Goal: Task Accomplishment & Management: Manage account settings

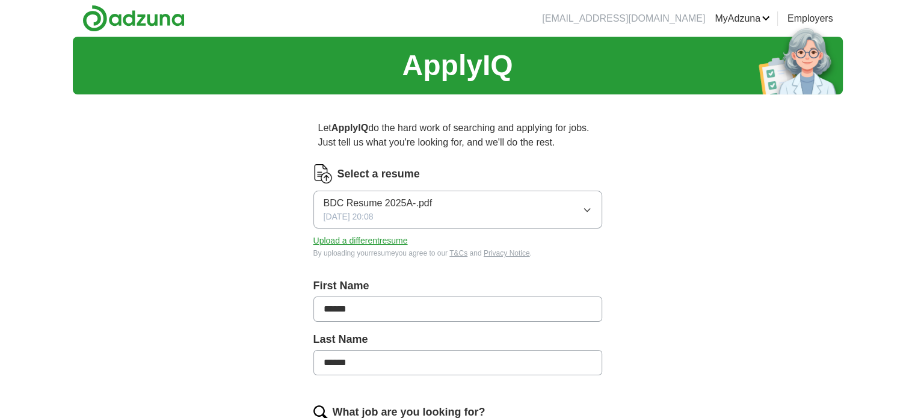
click at [582, 215] on icon "button" at bounding box center [587, 210] width 10 height 10
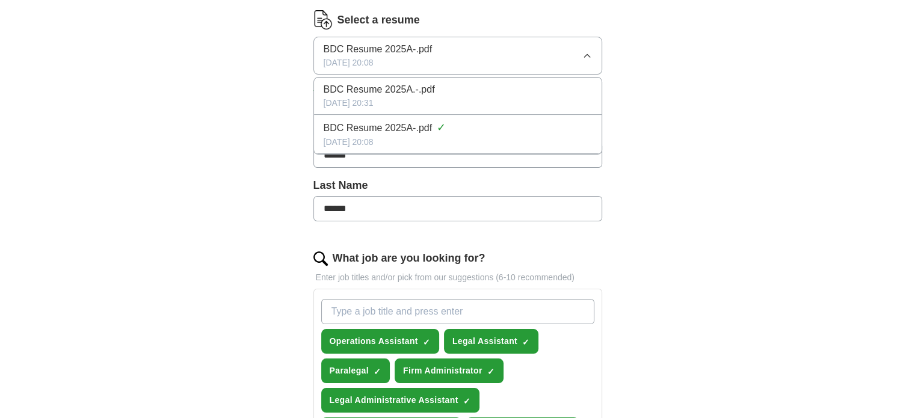
scroll to position [154, 0]
click at [670, 222] on div "ApplyIQ Let ApplyIQ do the hard work of searching and applying for jobs. Just t…" at bounding box center [458, 369] width 770 height 973
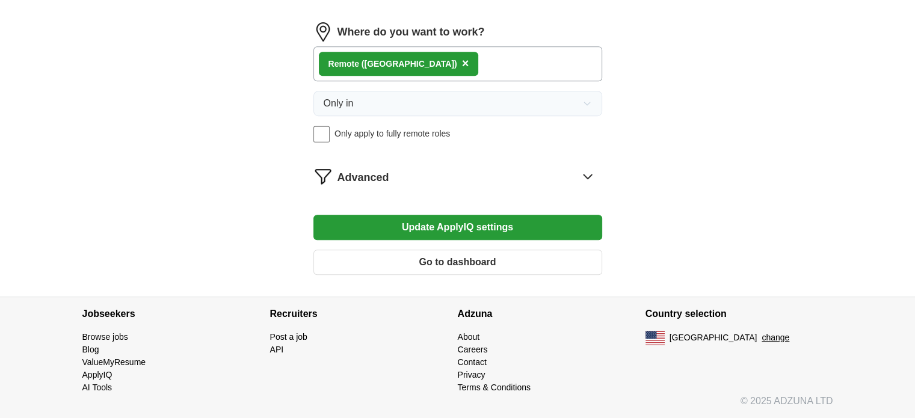
scroll to position [1220, 0]
click at [583, 184] on icon at bounding box center [587, 176] width 19 height 19
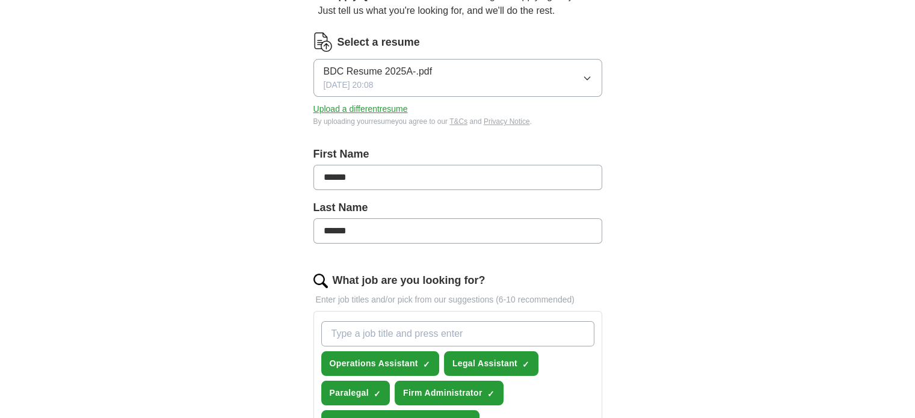
scroll to position [129, 0]
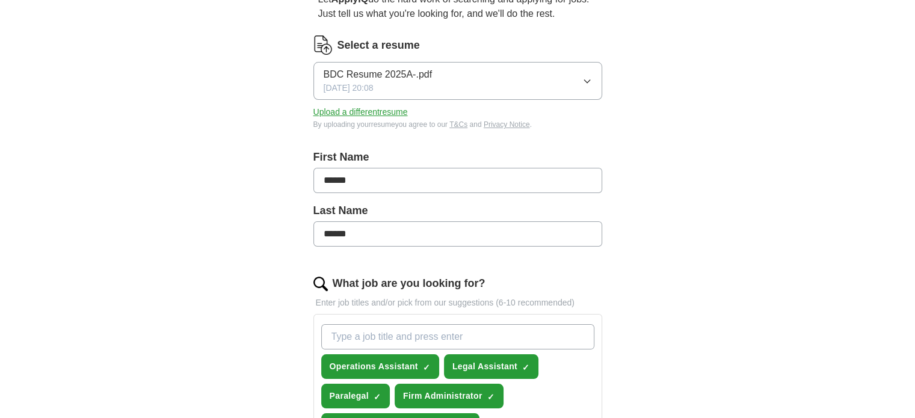
click at [408, 119] on button "Upload a different resume" at bounding box center [360, 112] width 94 height 13
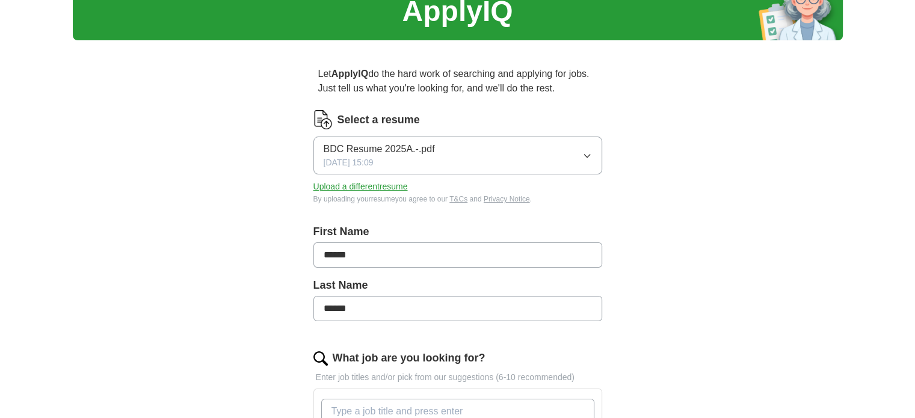
scroll to position [0, 0]
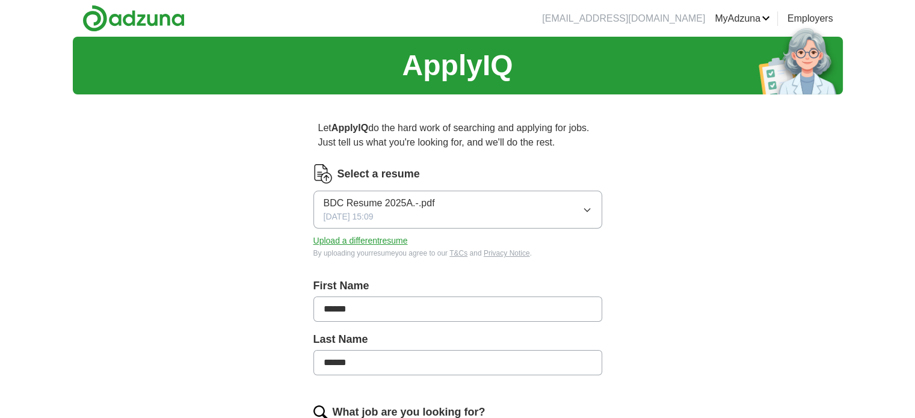
click at [582, 215] on icon "button" at bounding box center [587, 210] width 10 height 10
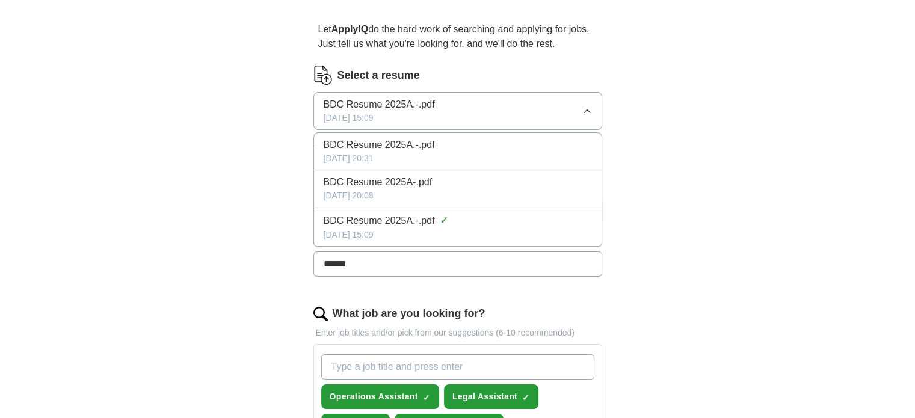
scroll to position [98, 0]
click at [551, 153] on div "BDC Resume 2025A.-.pdf" at bounding box center [458, 145] width 268 height 14
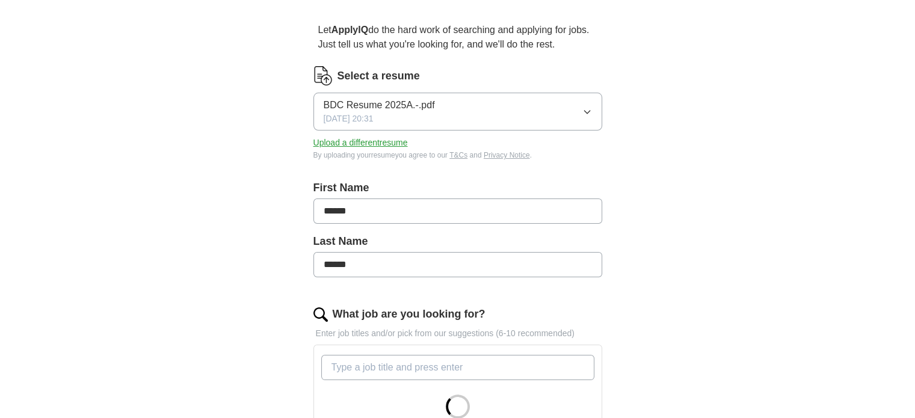
click at [584, 114] on icon "button" at bounding box center [586, 112] width 5 height 3
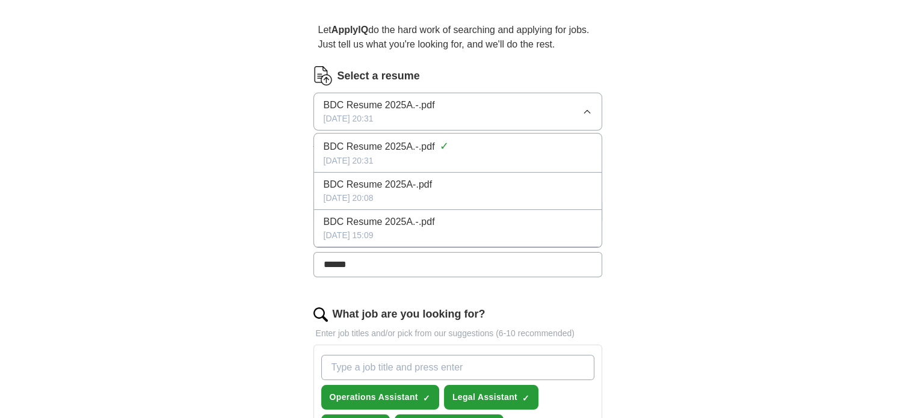
drag, startPoint x: 551, startPoint y: 312, endPoint x: 487, endPoint y: 318, distance: 64.1
click at [487, 205] on div "[DATE] 20:08" at bounding box center [458, 198] width 268 height 13
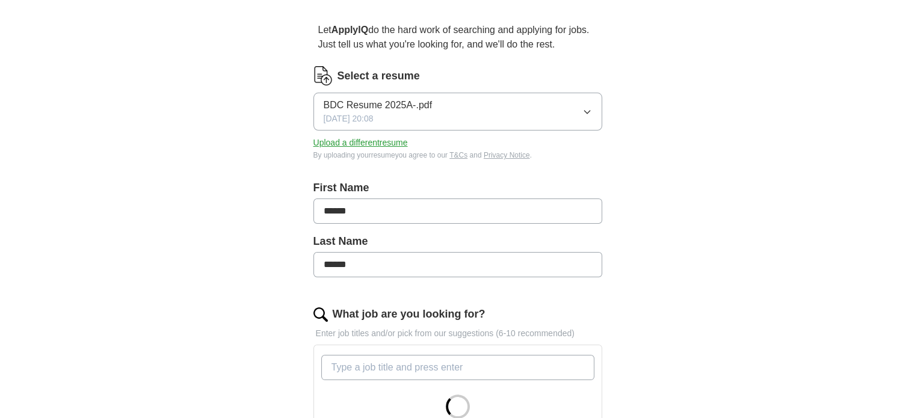
click at [590, 131] on button "BDC Resume 2025A-.pdf [DATE] 20:08" at bounding box center [457, 112] width 289 height 38
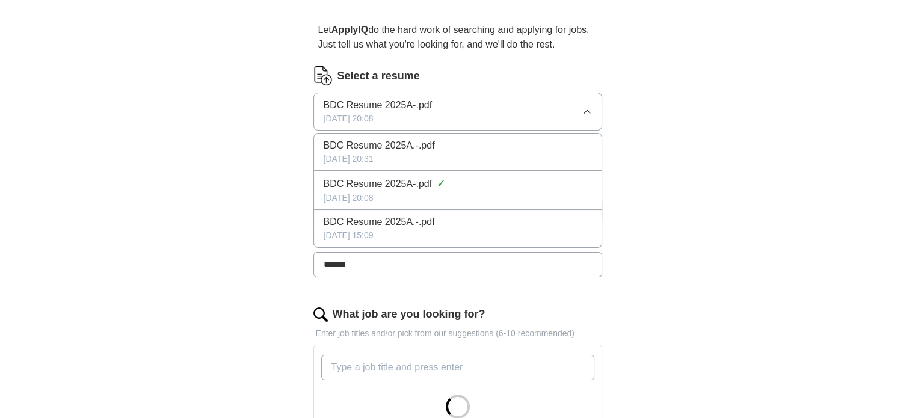
click at [527, 153] on div "BDC Resume 2025A.-.pdf" at bounding box center [458, 145] width 268 height 14
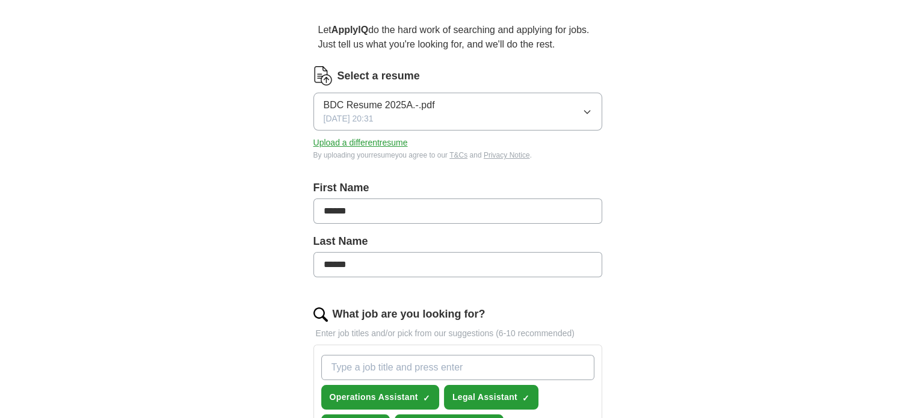
click at [582, 117] on icon "button" at bounding box center [587, 112] width 10 height 10
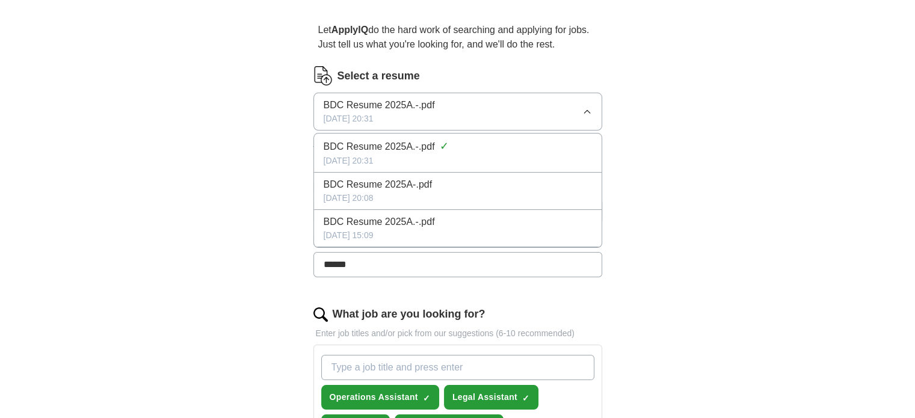
click at [556, 229] on div "BDC Resume 2025A.-.pdf" at bounding box center [458, 222] width 268 height 14
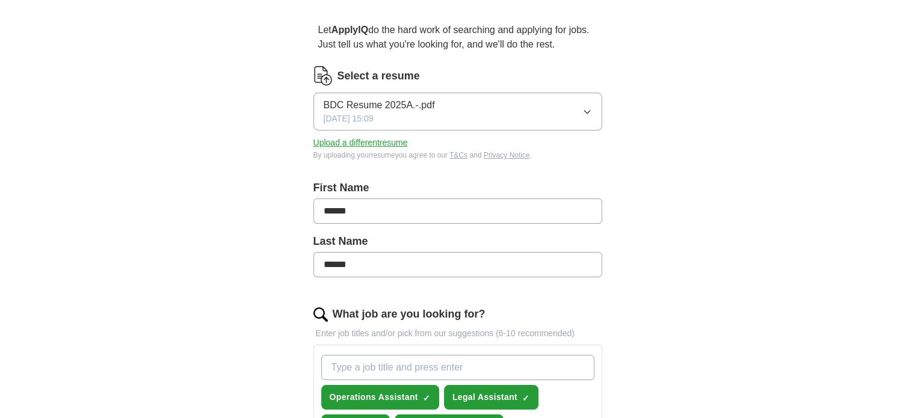
click at [435, 125] on div "BDC Resume 2025A.-.pdf [DATE] 15:09" at bounding box center [379, 111] width 111 height 27
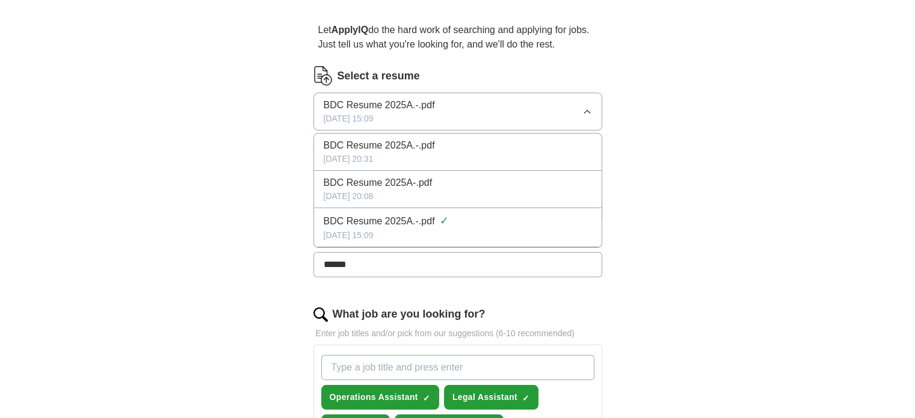
click at [435, 125] on div "BDC Resume 2025A.-.pdf [DATE] 15:09" at bounding box center [379, 111] width 111 height 27
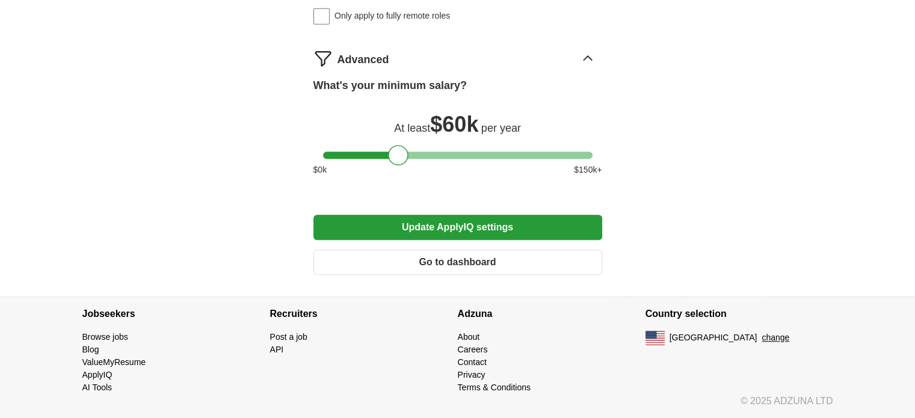
scroll to position [1326, 0]
click at [422, 240] on button "Update ApplyIQ settings" at bounding box center [457, 227] width 289 height 25
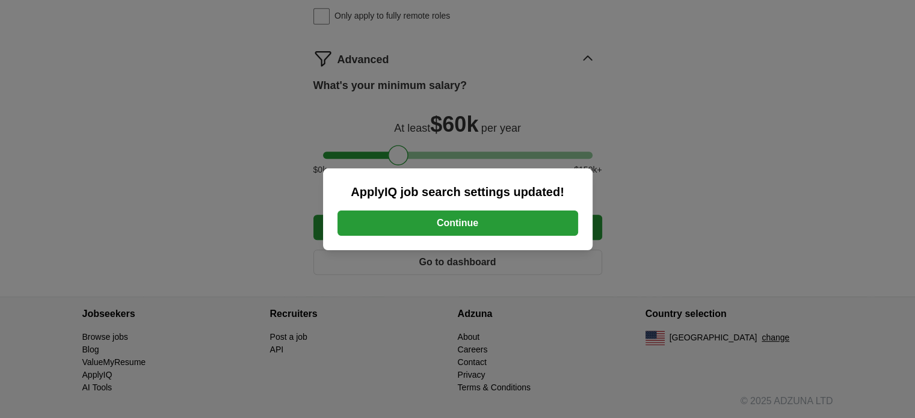
click at [475, 226] on button "Continue" at bounding box center [458, 223] width 241 height 25
